Goal: Task Accomplishment & Management: Manage account settings

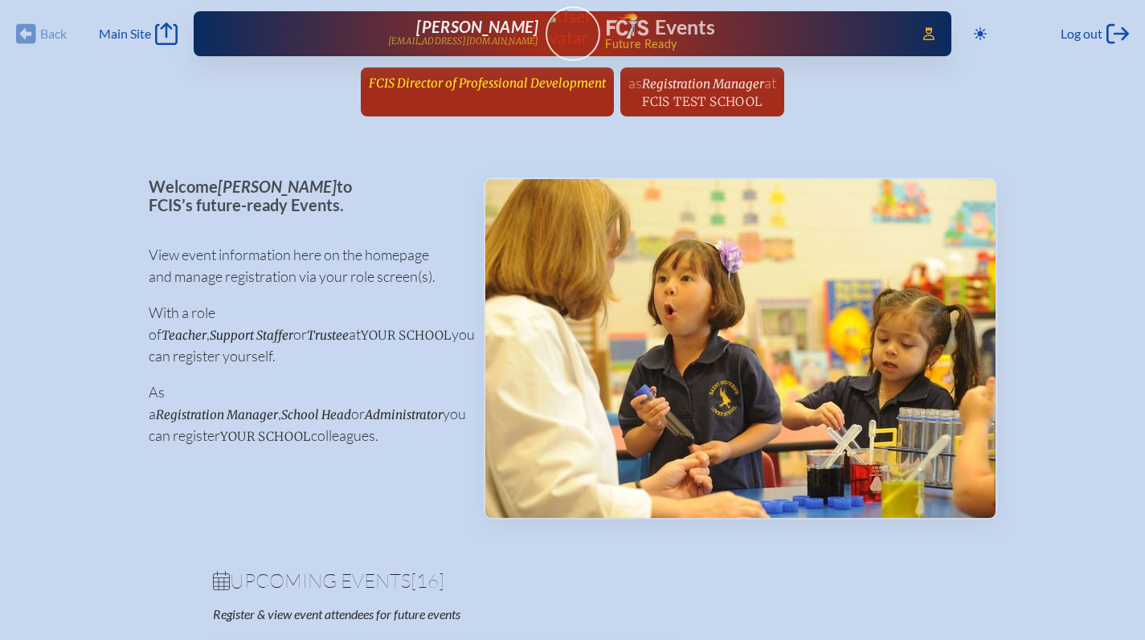
click at [509, 83] on span "FCIS Director of Professional Development" at bounding box center [487, 83] width 237 height 15
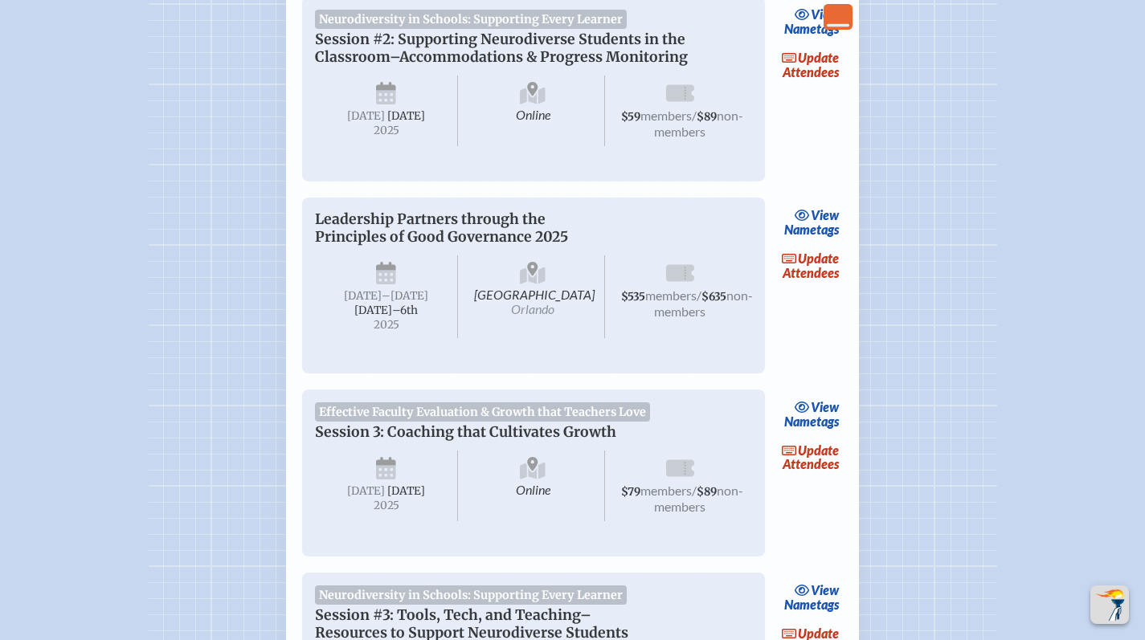
scroll to position [1551, 0]
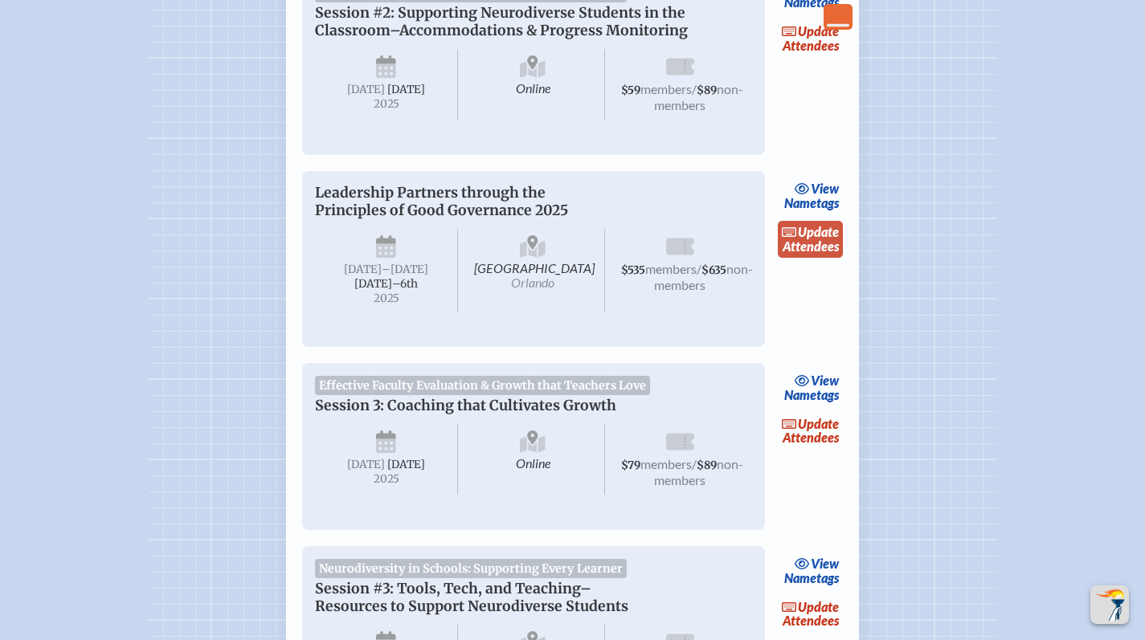
click at [808, 239] on span "update" at bounding box center [818, 231] width 41 height 15
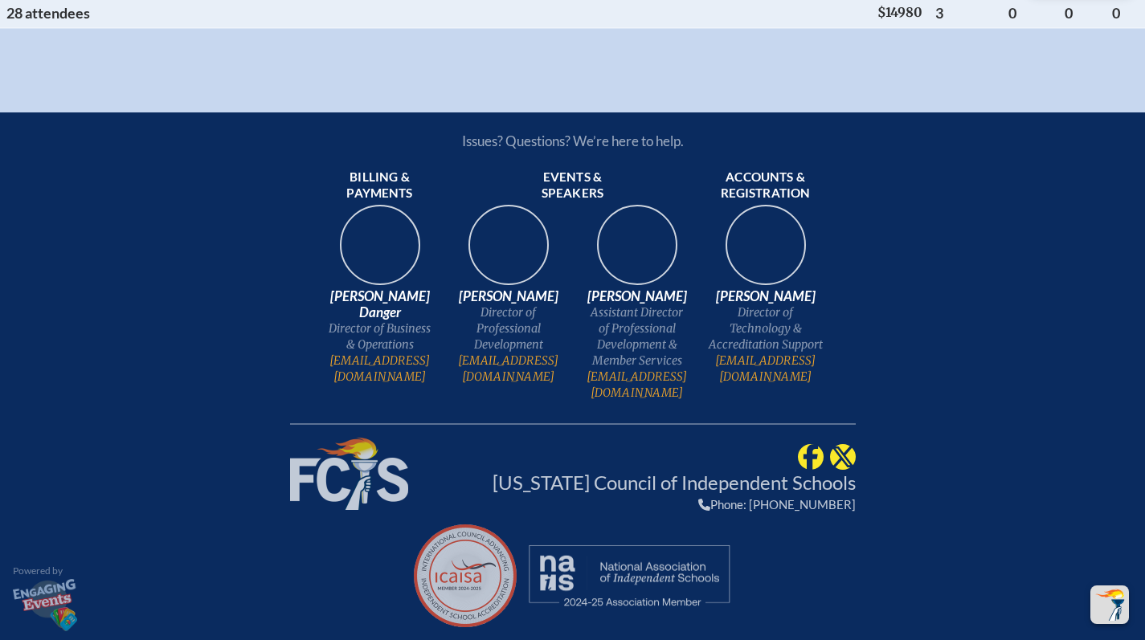
scroll to position [2515, 0]
